Goal: Task Accomplishment & Management: Contribute content

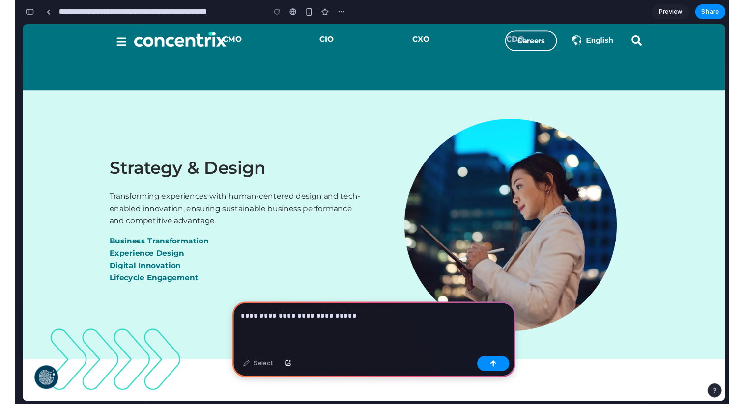
scroll to position [755, 0]
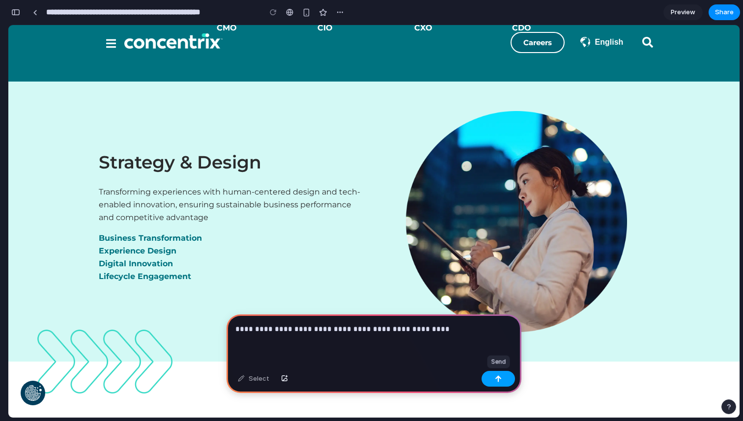
click at [502, 378] on button "button" at bounding box center [497, 379] width 33 height 16
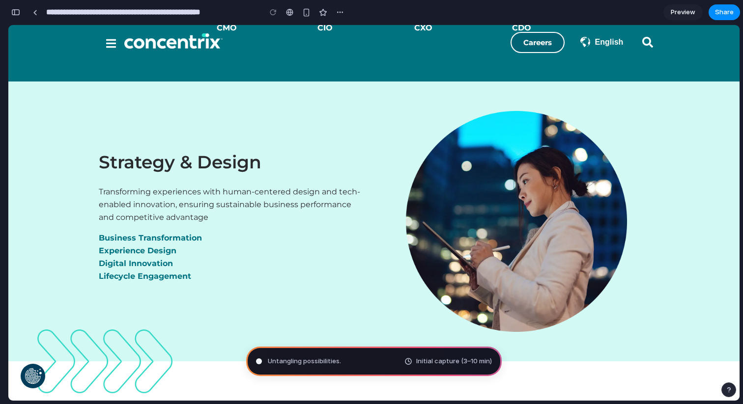
type input "**********"
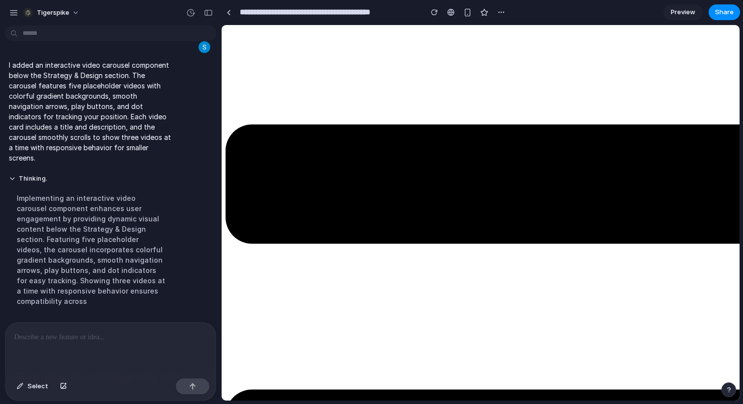
scroll to position [35, 0]
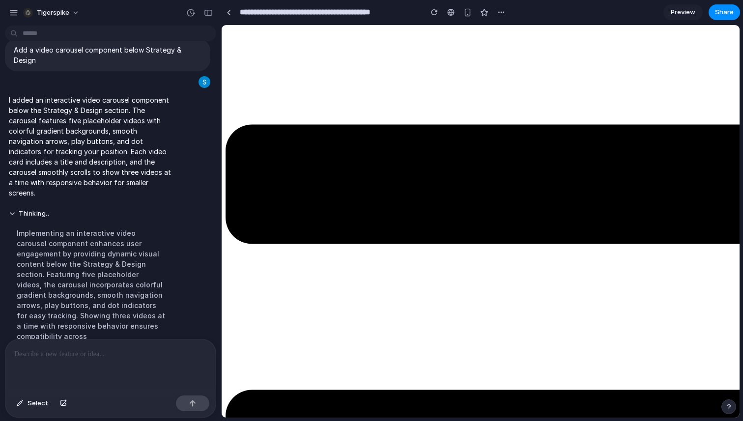
scroll to position [18, 0]
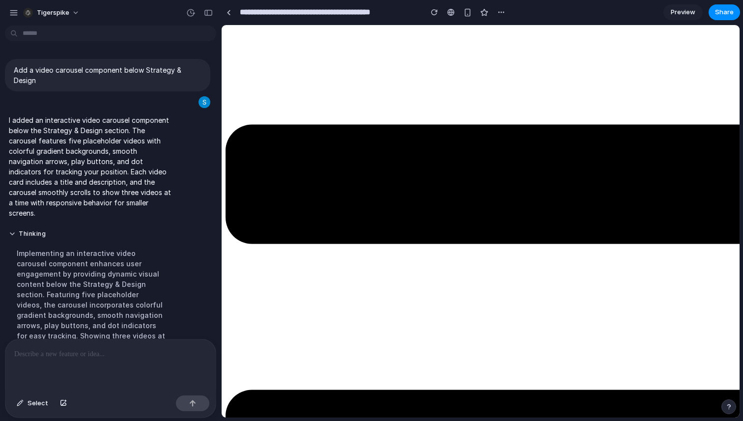
click at [684, 12] on span "Preview" at bounding box center [683, 12] width 25 height 10
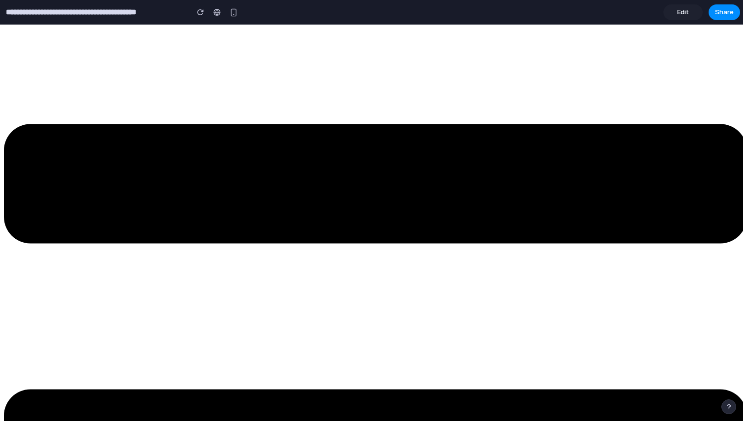
scroll to position [1111, 0]
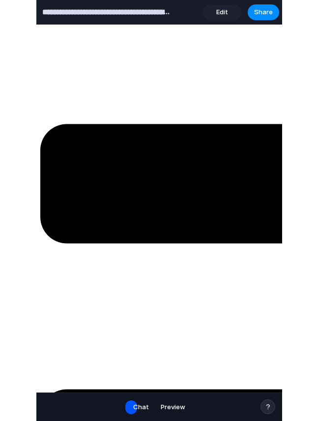
scroll to position [1633, 0]
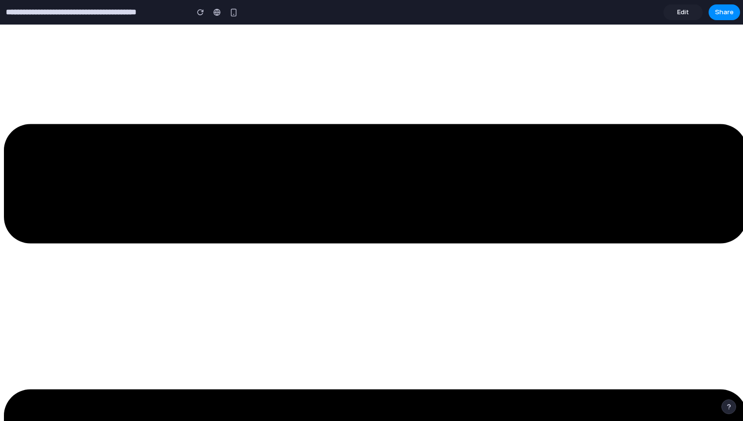
scroll to position [1021, 0]
drag, startPoint x: 259, startPoint y: 275, endPoint x: 544, endPoint y: 286, distance: 285.2
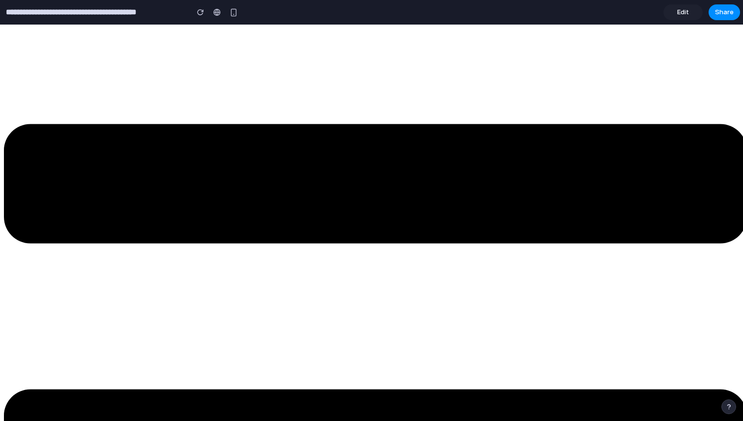
drag, startPoint x: 526, startPoint y: 303, endPoint x: 338, endPoint y: 303, distance: 188.2
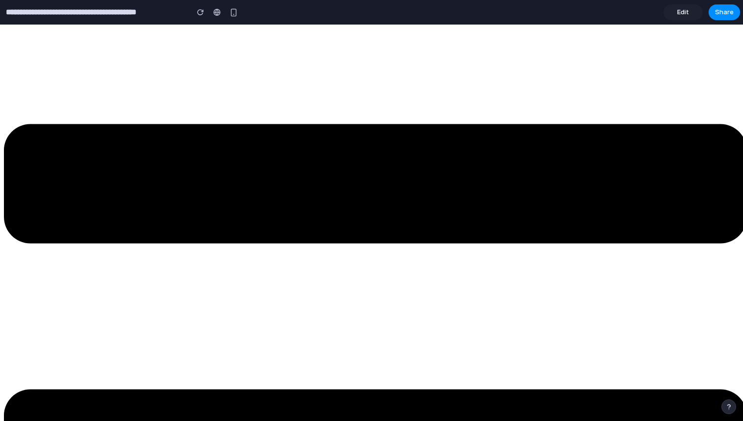
click at [371, 211] on div at bounding box center [371, 211] width 0 height 0
click at [683, 13] on span "Edit" at bounding box center [683, 12] width 12 height 10
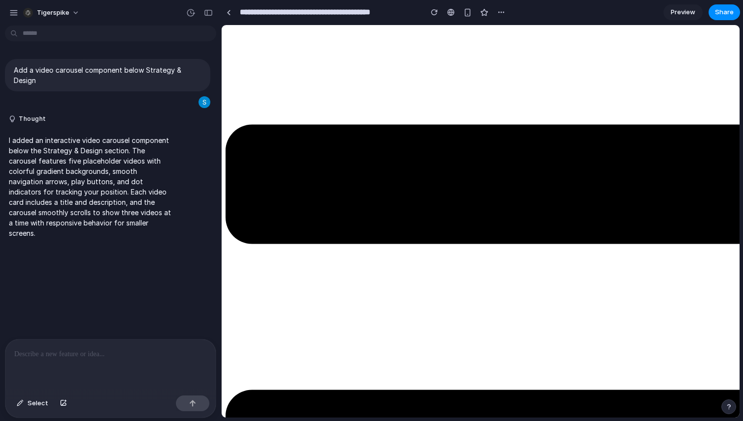
scroll to position [1054, 0]
click at [36, 406] on span "Select" at bounding box center [38, 403] width 21 height 10
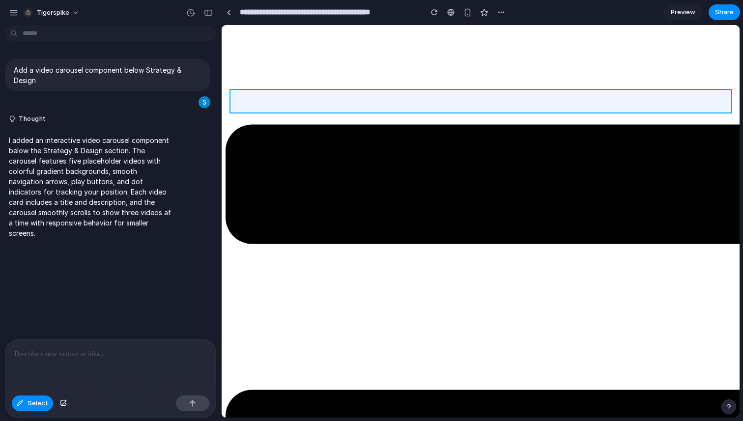
click at [451, 103] on div at bounding box center [480, 222] width 517 height 392
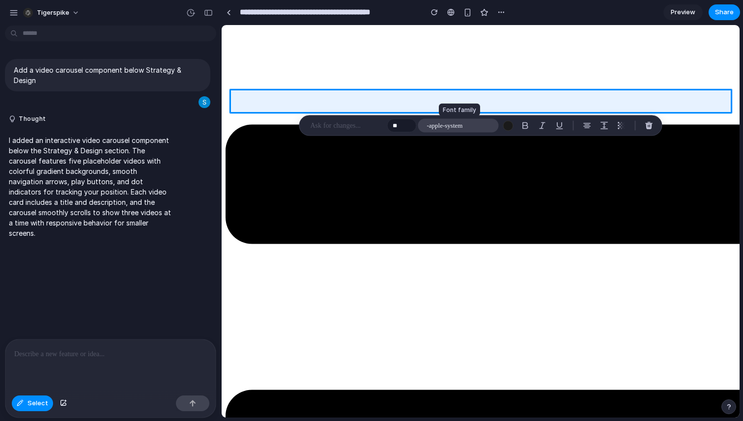
click at [465, 128] on button "-apple-system" at bounding box center [458, 126] width 81 height 14
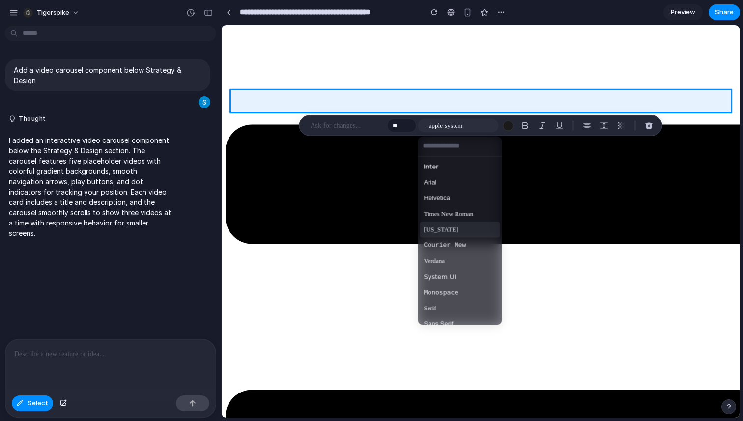
scroll to position [9, 0]
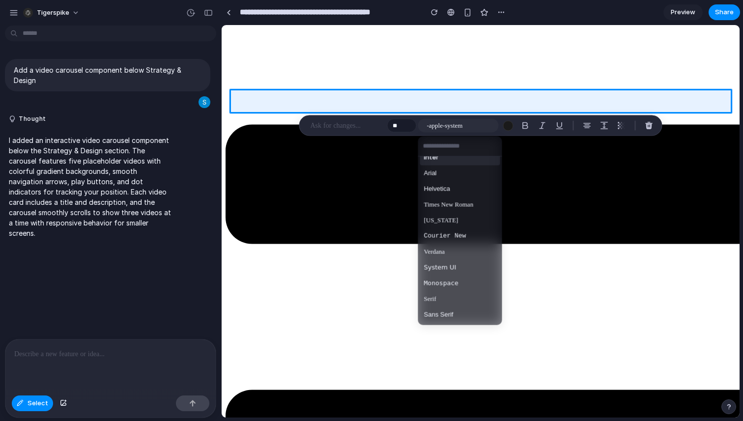
click at [341, 126] on div "Inter Arial Helvetica Times New Roman [US_STATE] Courier New Verdana System UI …" at bounding box center [371, 210] width 743 height 421
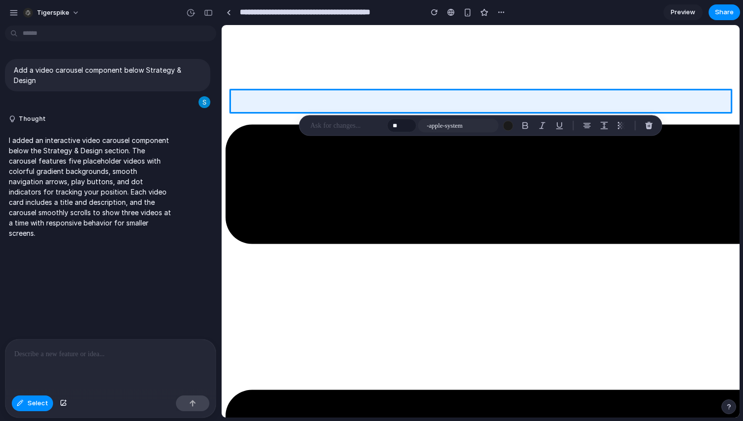
click at [316, 126] on p at bounding box center [346, 126] width 73 height 12
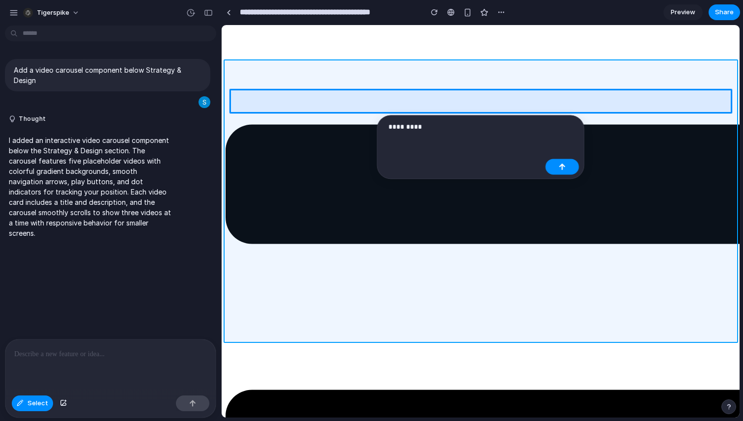
click at [389, 75] on div at bounding box center [480, 222] width 517 height 392
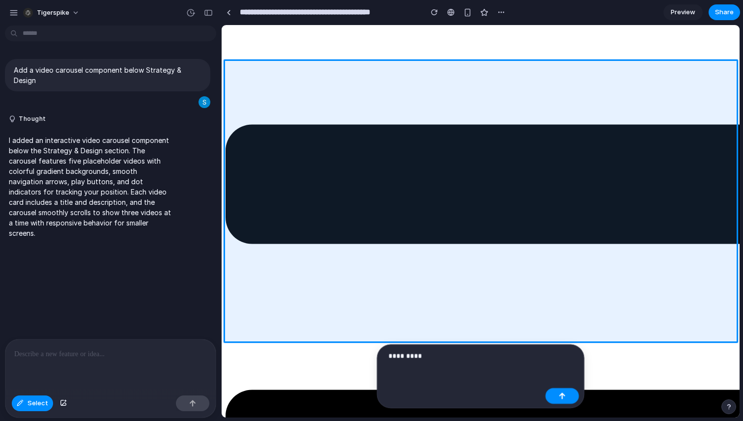
click at [444, 359] on p "*********" at bounding box center [464, 356] width 153 height 12
click at [413, 354] on p "**********" at bounding box center [464, 356] width 153 height 12
click at [571, 396] on button "button" at bounding box center [561, 396] width 33 height 16
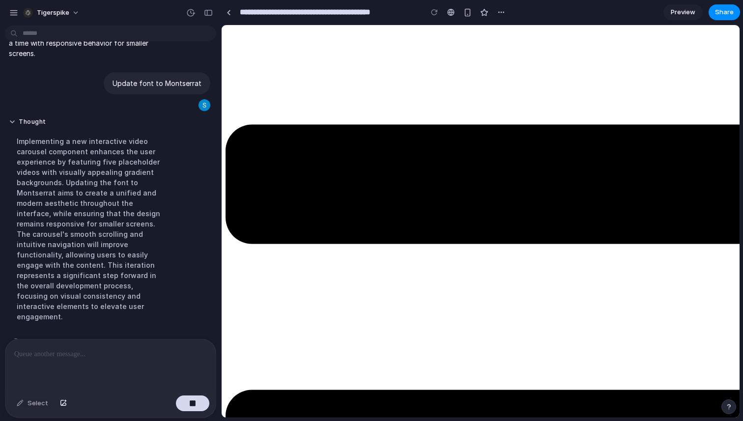
scroll to position [788, 0]
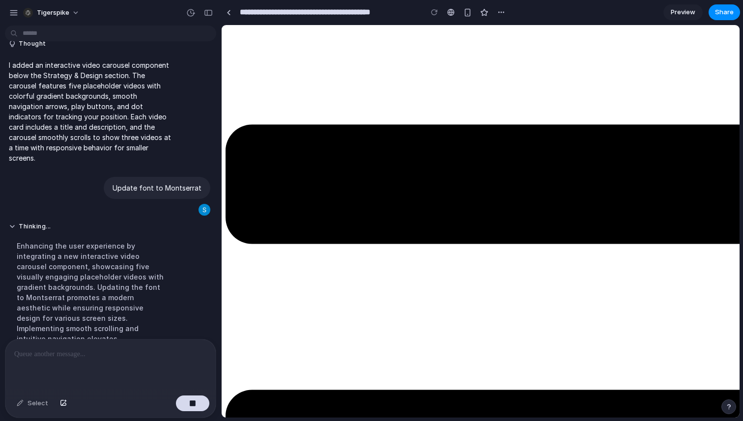
scroll to position [85, 0]
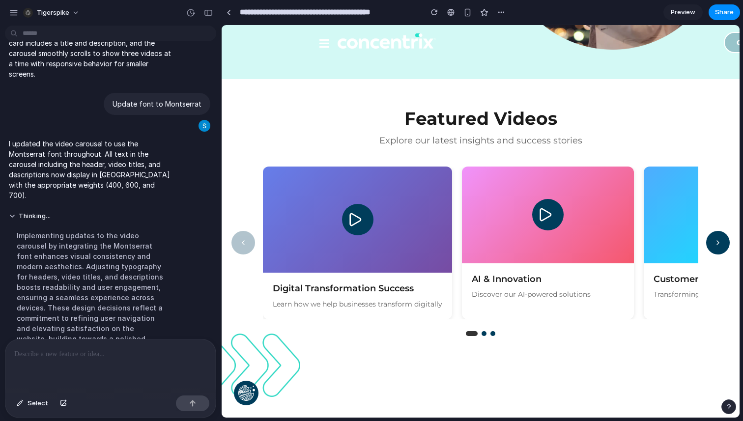
scroll to position [1068, 0]
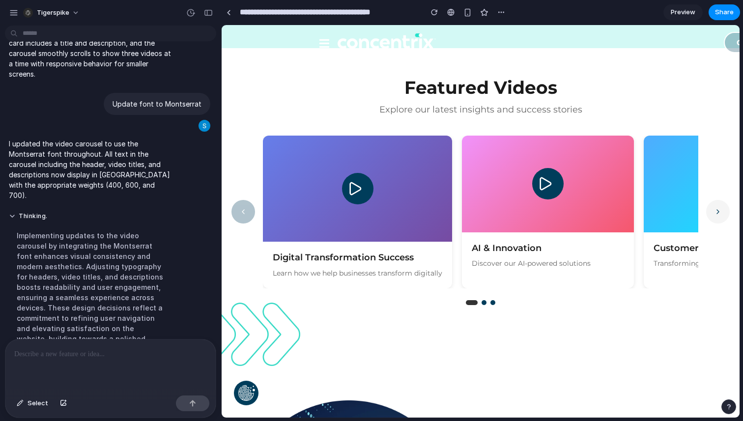
click at [707, 214] on button "Next videos" at bounding box center [718, 212] width 24 height 24
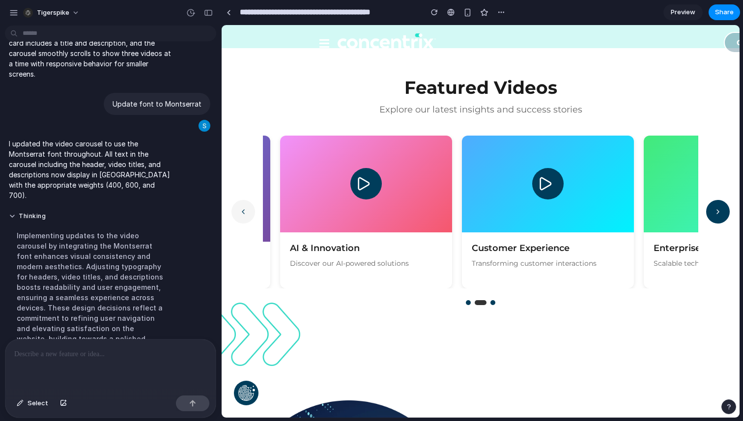
click at [244, 212] on icon "Previous videos" at bounding box center [243, 212] width 8 height 12
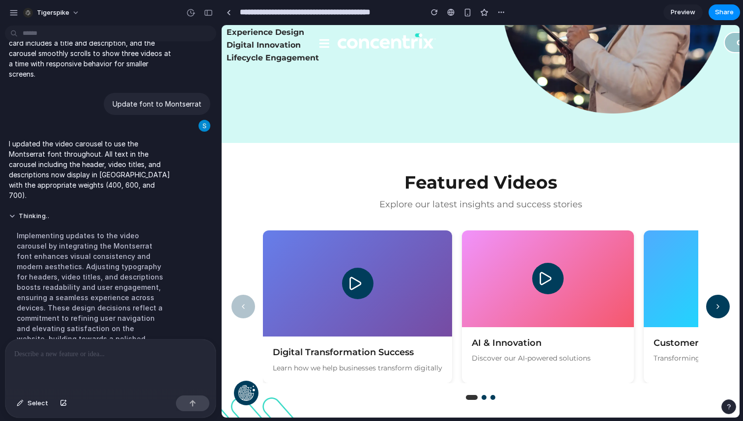
scroll to position [0, 0]
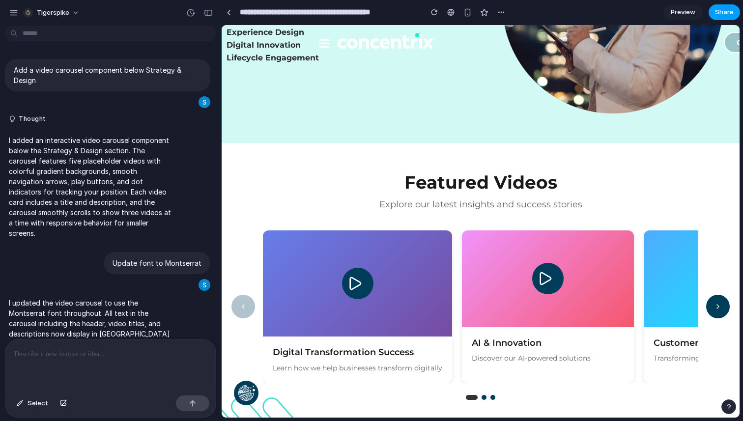
click at [726, 12] on span "Share" at bounding box center [724, 12] width 19 height 10
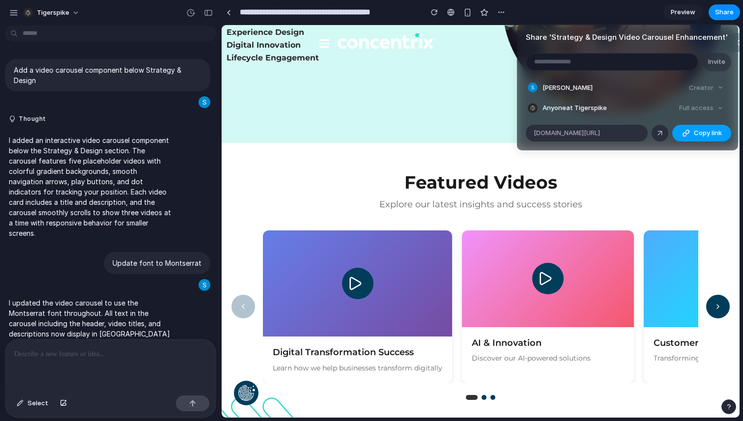
click at [705, 132] on span "Copy link" at bounding box center [708, 133] width 28 height 10
click at [660, 133] on div at bounding box center [659, 133] width 9 height 9
click at [426, 147] on div "Share ' Strategy & Design Video Carousel Enhancement ' Invite [PERSON_NAME] Cre…" at bounding box center [371, 210] width 743 height 421
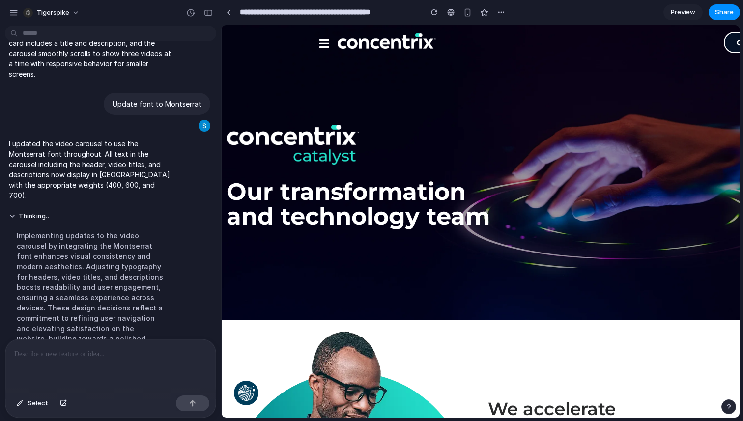
drag, startPoint x: 221, startPoint y: 60, endPoint x: 196, endPoint y: 66, distance: 25.3
click at [154, 73] on div "**********" at bounding box center [371, 210] width 743 height 421
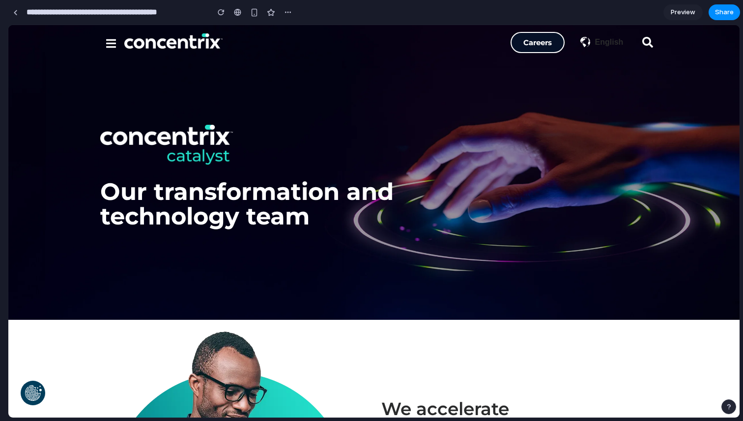
drag, startPoint x: 220, startPoint y: 62, endPoint x: 0, endPoint y: 66, distance: 220.1
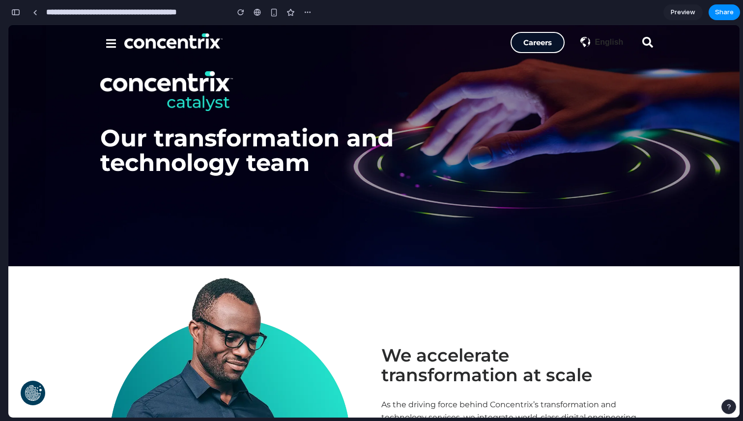
scroll to position [60, 0]
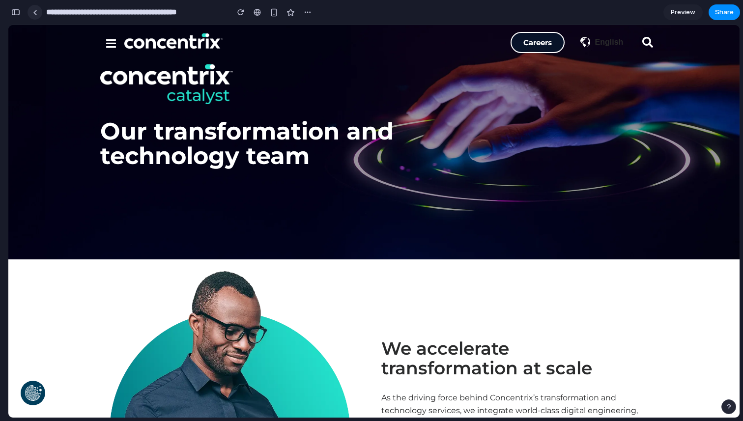
click at [33, 11] on div at bounding box center [35, 12] width 4 height 5
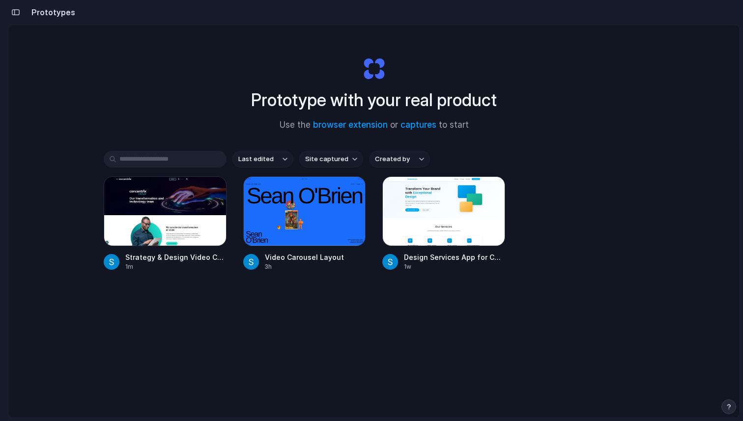
click at [16, 13] on div "button" at bounding box center [15, 12] width 9 height 7
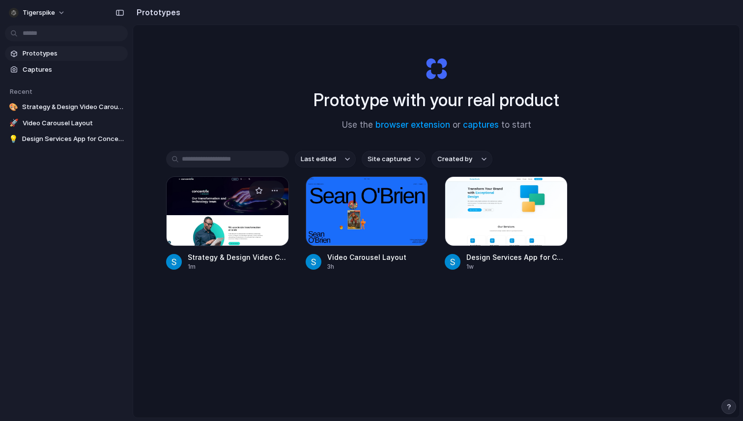
click at [231, 259] on span "Strategy & Design Video Carousel Enhancement" at bounding box center [238, 257] width 101 height 10
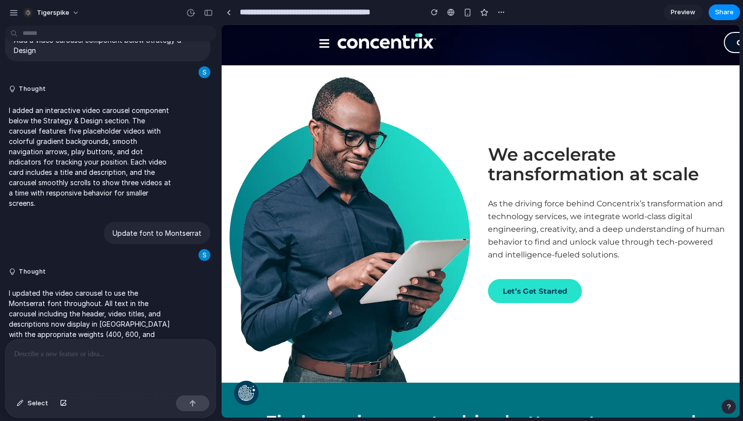
scroll to position [277, 0]
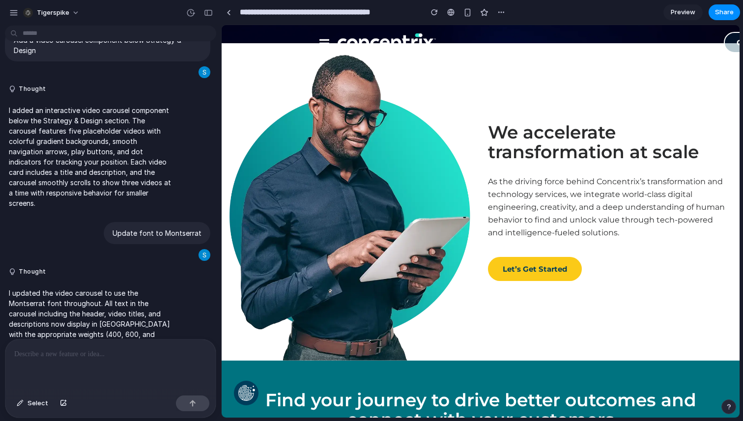
click at [535, 277] on link "Let’s Get Started" at bounding box center [535, 269] width 94 height 24
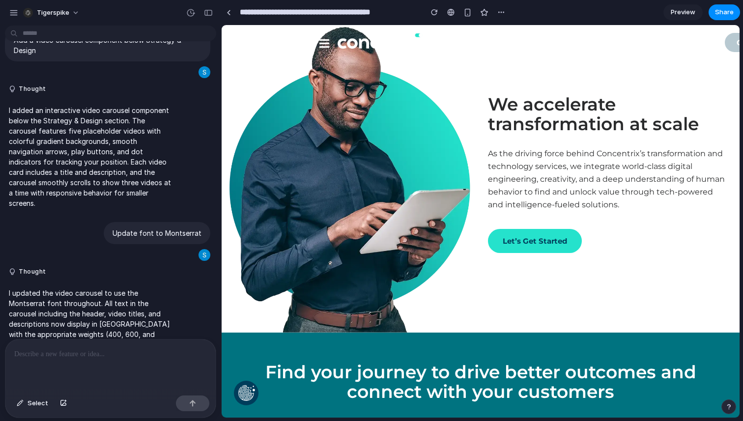
scroll to position [0, 0]
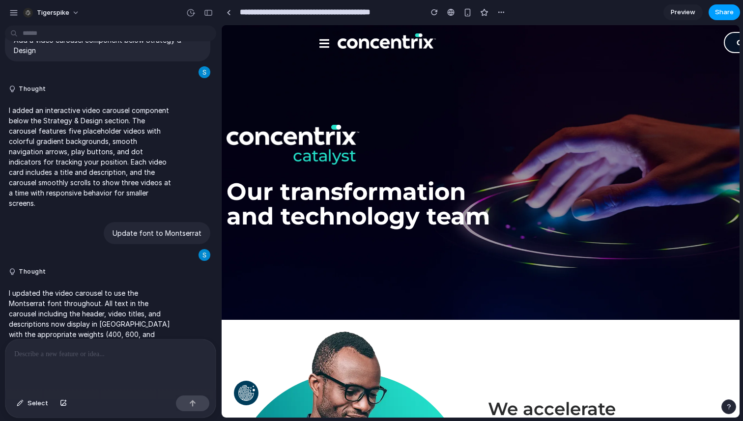
click at [722, 18] on button "Share" at bounding box center [723, 12] width 31 height 16
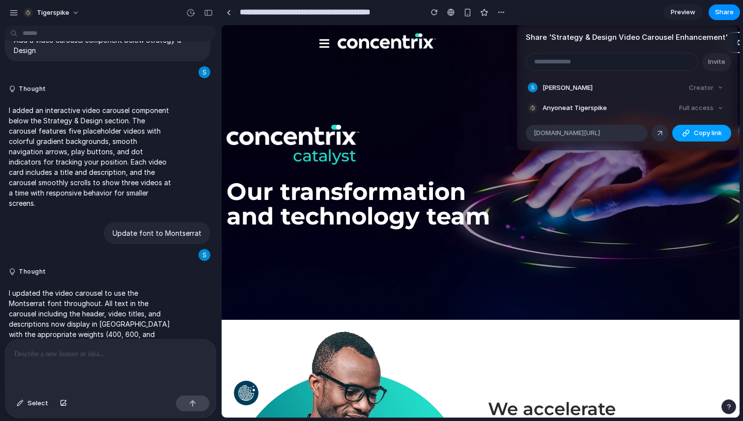
click at [704, 134] on span "Copy link" at bounding box center [708, 133] width 28 height 10
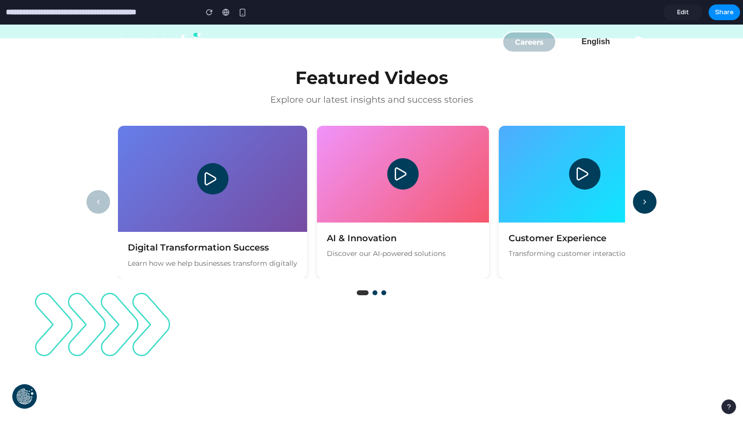
scroll to position [1105, 0]
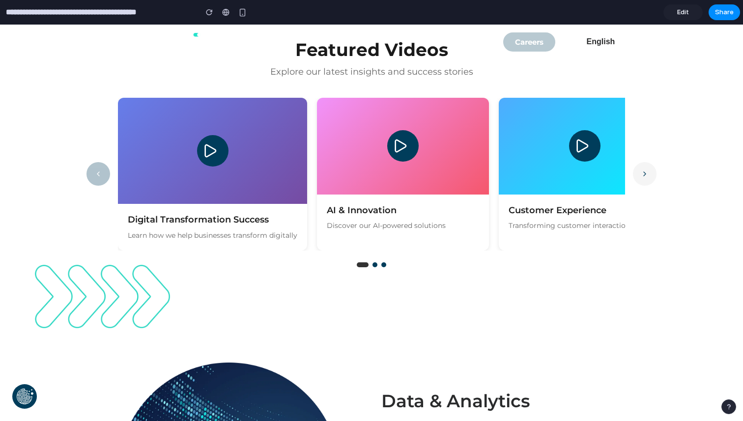
click at [647, 169] on icon "Next videos" at bounding box center [645, 174] width 8 height 12
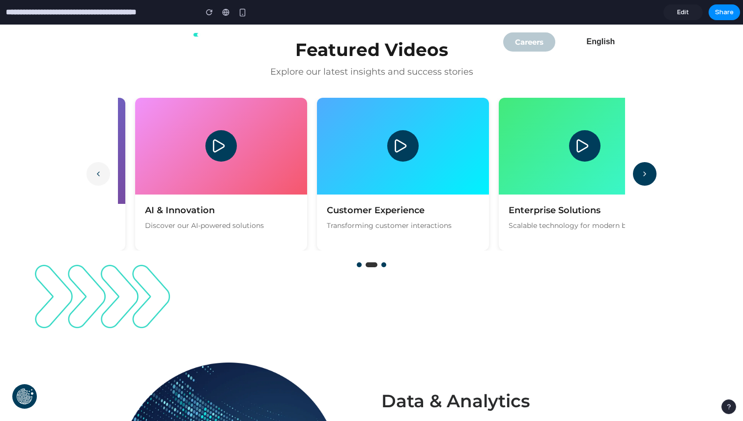
click at [100, 174] on icon "Previous videos" at bounding box center [98, 174] width 8 height 12
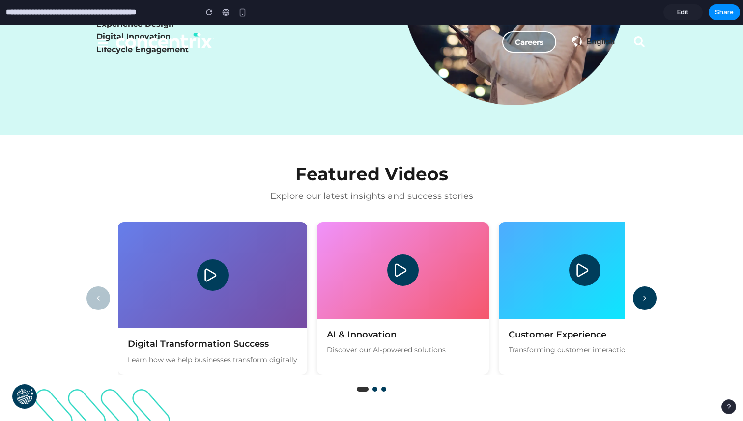
scroll to position [966, 0]
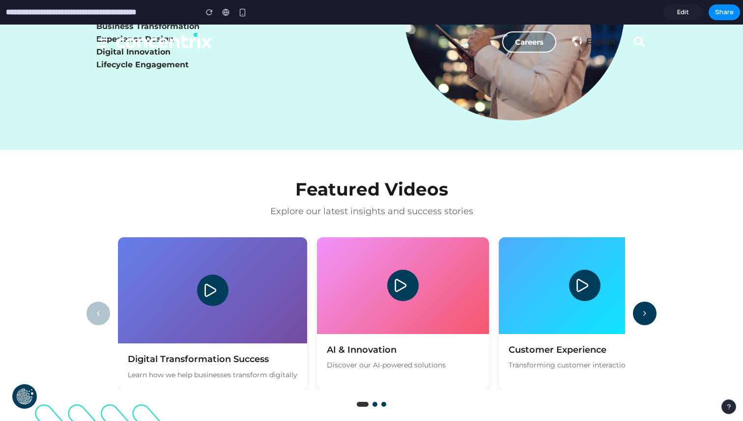
click at [374, 189] on h2 "Featured Videos" at bounding box center [371, 189] width 570 height 20
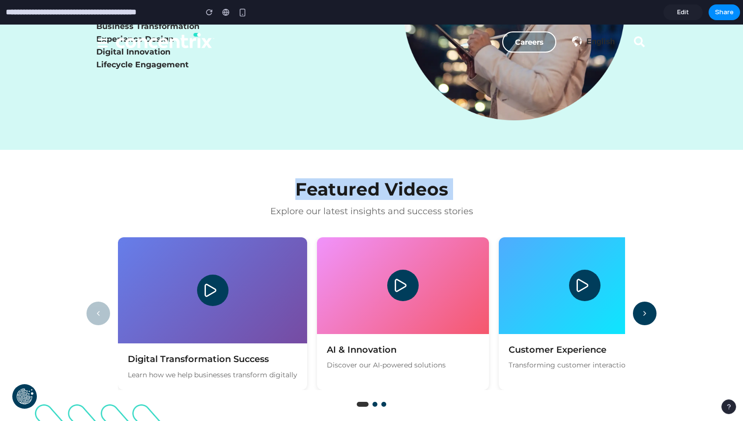
click at [374, 189] on h2 "Featured Videos" at bounding box center [371, 189] width 570 height 20
click at [383, 201] on div "Featured Videos Explore our latest insights and success stories" at bounding box center [371, 198] width 570 height 38
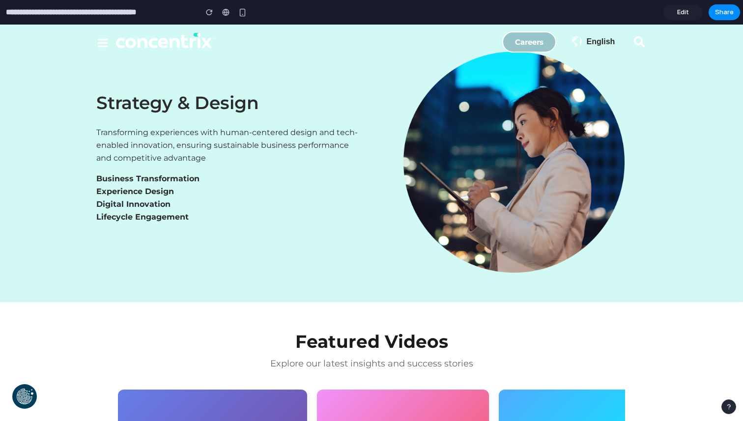
scroll to position [858, 0]
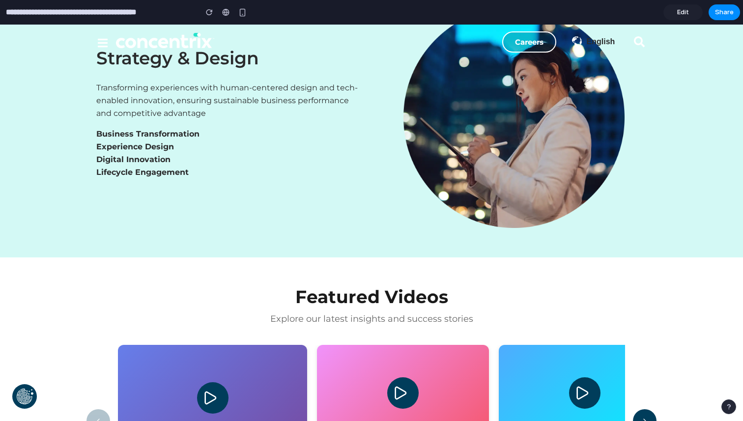
click at [352, 295] on h2 "Featured Videos" at bounding box center [371, 297] width 570 height 20
